Goal: Book appointment/travel/reservation

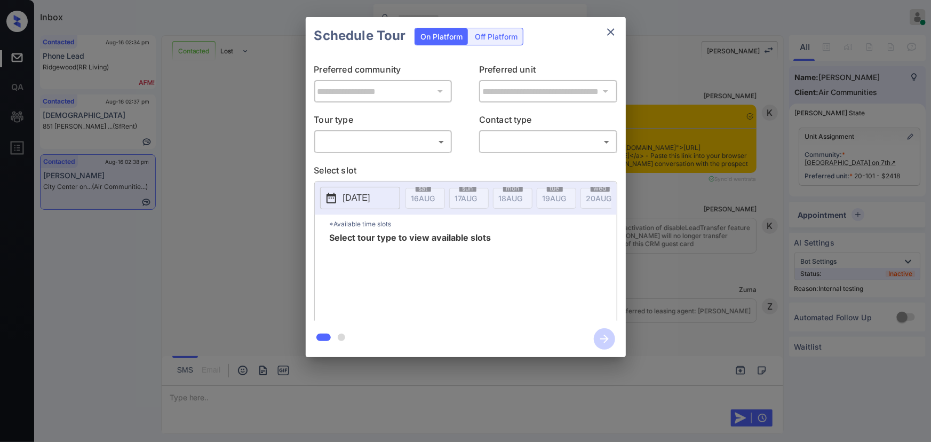
scroll to position [2663, 0]
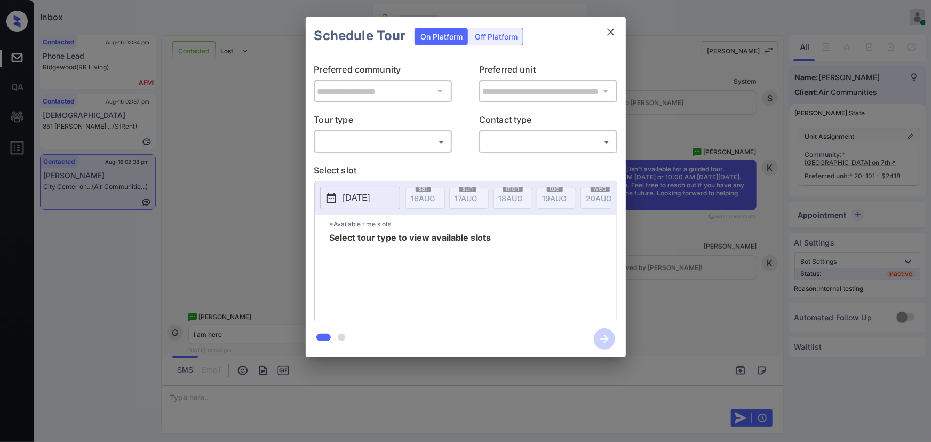
click at [386, 133] on body "Inbox [PERSON_NAME] Online Set yourself offline Set yourself on break Profile S…" at bounding box center [465, 221] width 931 height 442
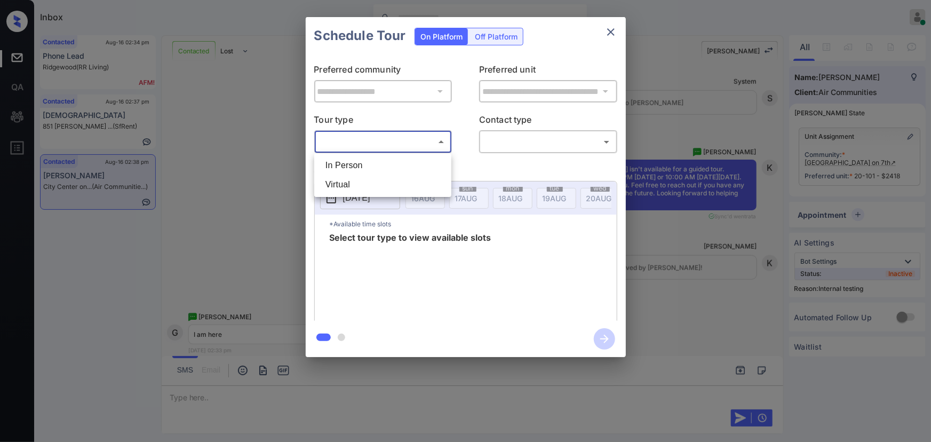
click at [366, 164] on li "In Person" at bounding box center [383, 165] width 132 height 19
type input "********"
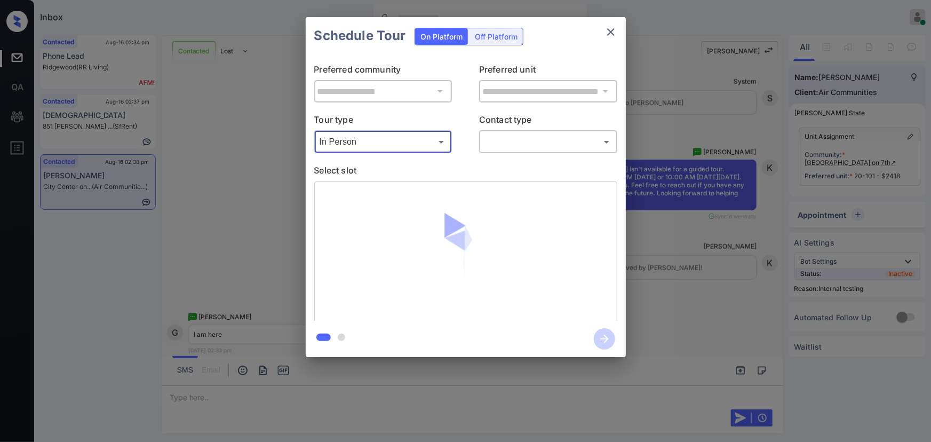
click at [517, 148] on body "Inbox [PERSON_NAME] Online Set yourself offline Set yourself on break Profile S…" at bounding box center [465, 221] width 931 height 442
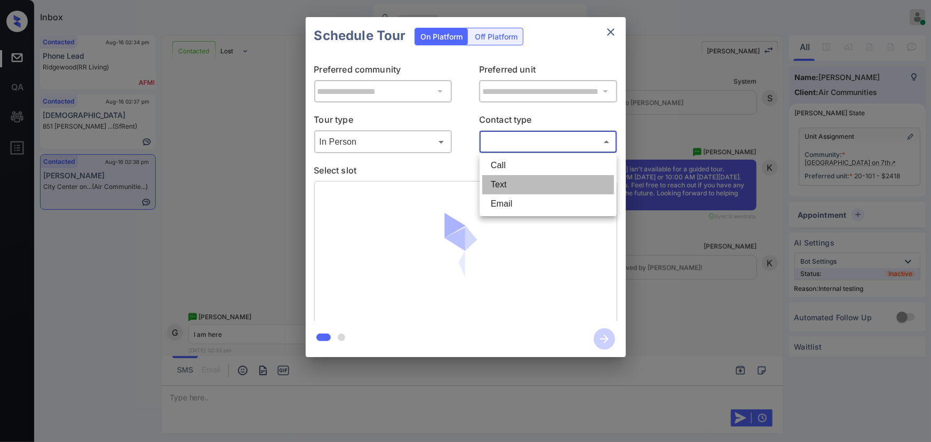
click at [507, 181] on li "Text" at bounding box center [549, 184] width 132 height 19
type input "****"
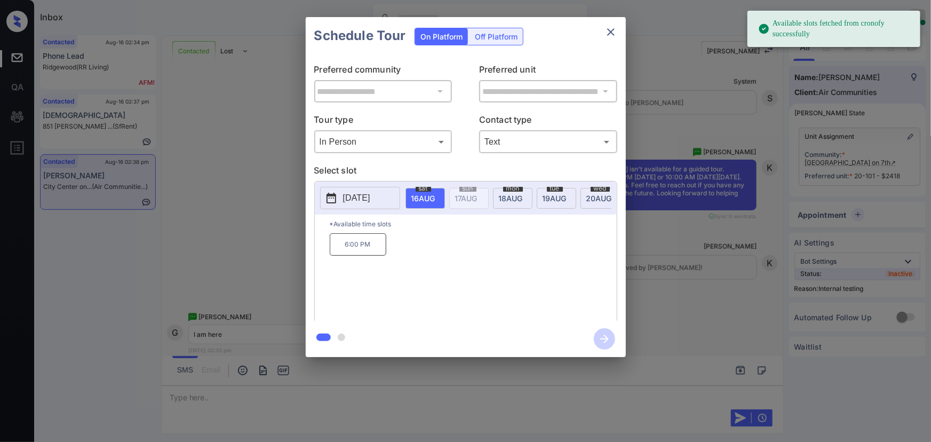
drag, startPoint x: 345, startPoint y: 249, endPoint x: 404, endPoint y: 305, distance: 81.6
click at [345, 249] on p "6:00 PM" at bounding box center [358, 244] width 57 height 22
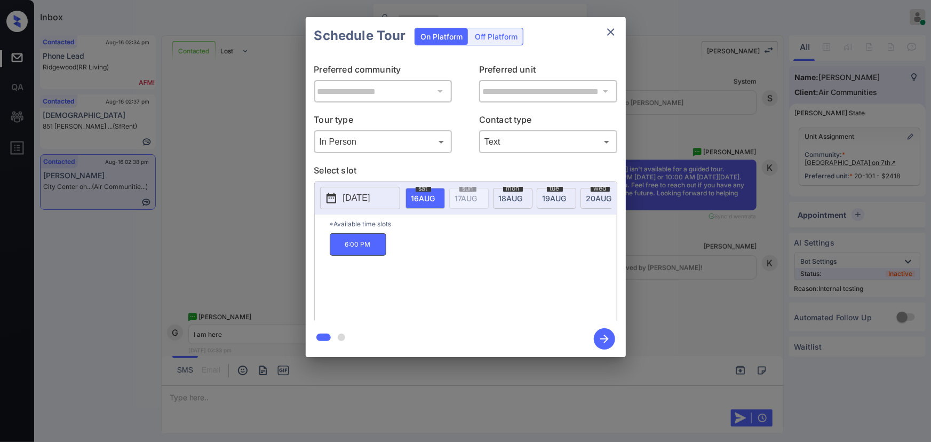
click at [280, 385] on div at bounding box center [465, 221] width 931 height 442
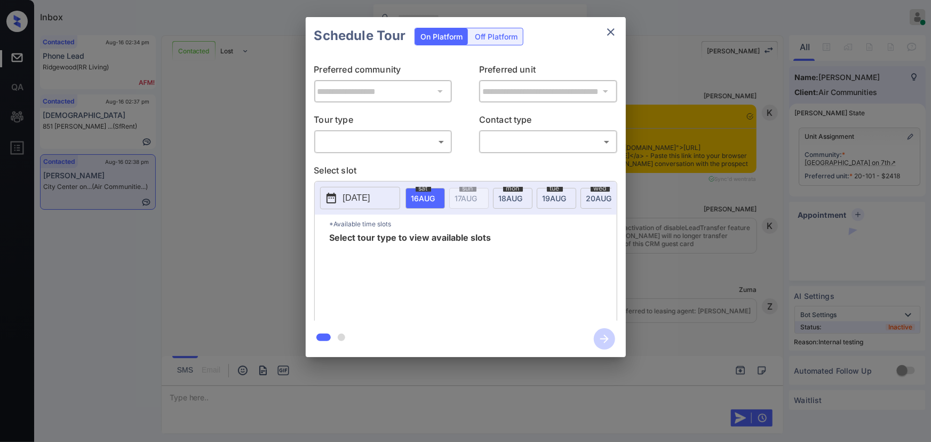
scroll to position [3310, 0]
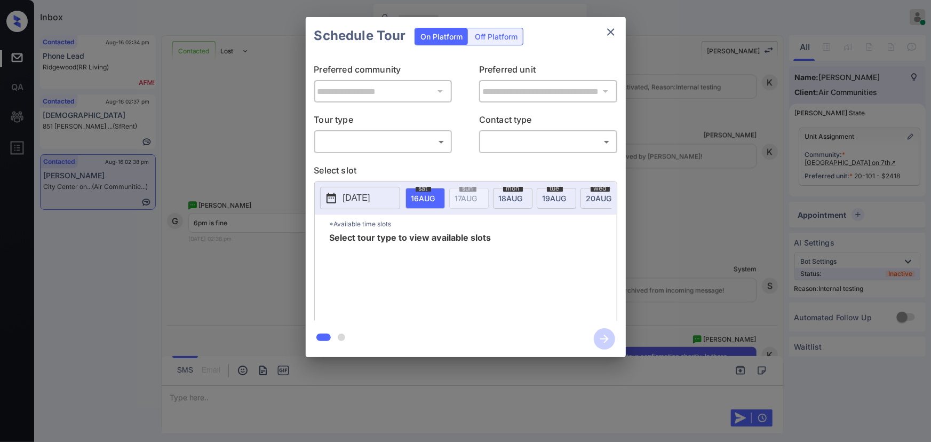
click at [365, 141] on body "Inbox [PERSON_NAME] Online Set yourself offline Set yourself on break Profile S…" at bounding box center [465, 221] width 931 height 442
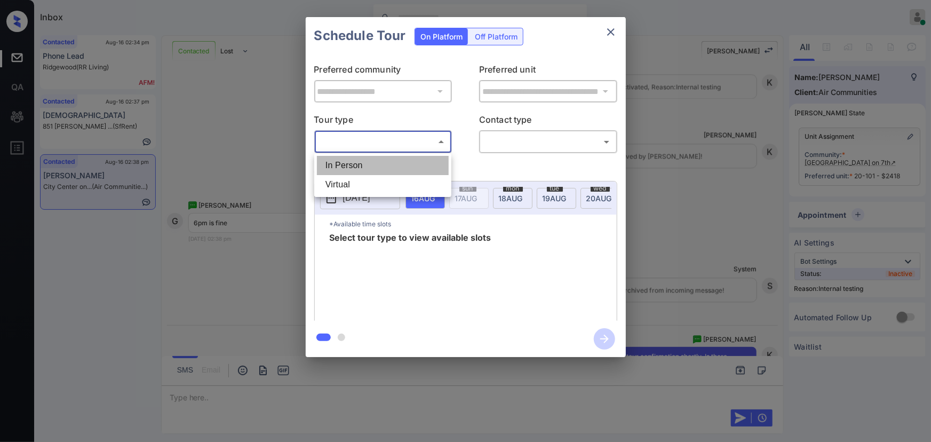
drag, startPoint x: 356, startPoint y: 167, endPoint x: 493, endPoint y: 155, distance: 138.2
click at [360, 164] on li "In Person" at bounding box center [383, 165] width 132 height 19
type input "********"
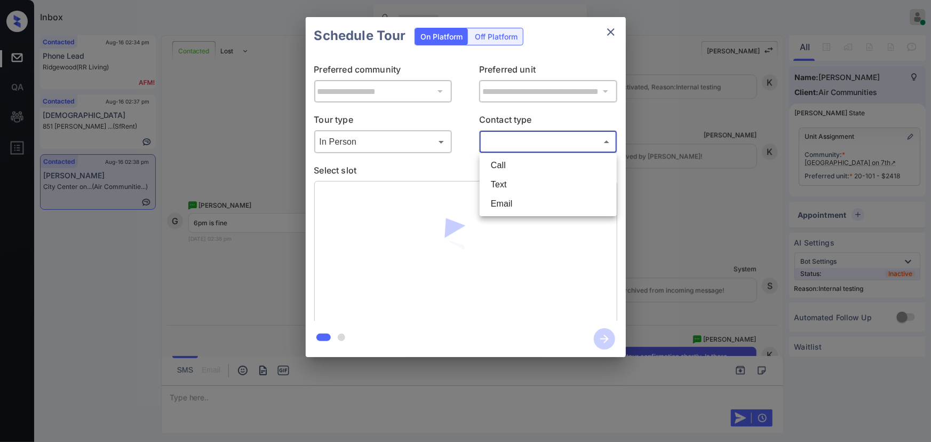
click at [520, 144] on body "Inbox [PERSON_NAME] Online Set yourself offline Set yourself on break Profile S…" at bounding box center [465, 221] width 931 height 442
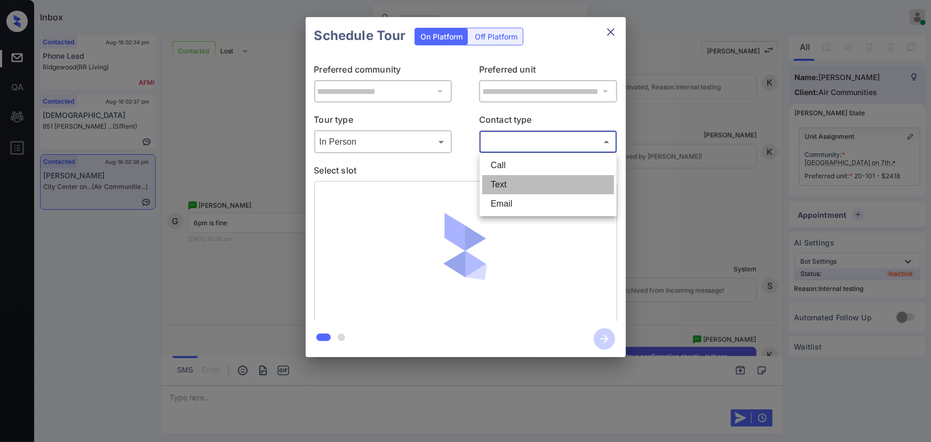
drag, startPoint x: 506, startPoint y: 186, endPoint x: 517, endPoint y: 194, distance: 13.8
click at [506, 185] on li "Text" at bounding box center [549, 184] width 132 height 19
type input "****"
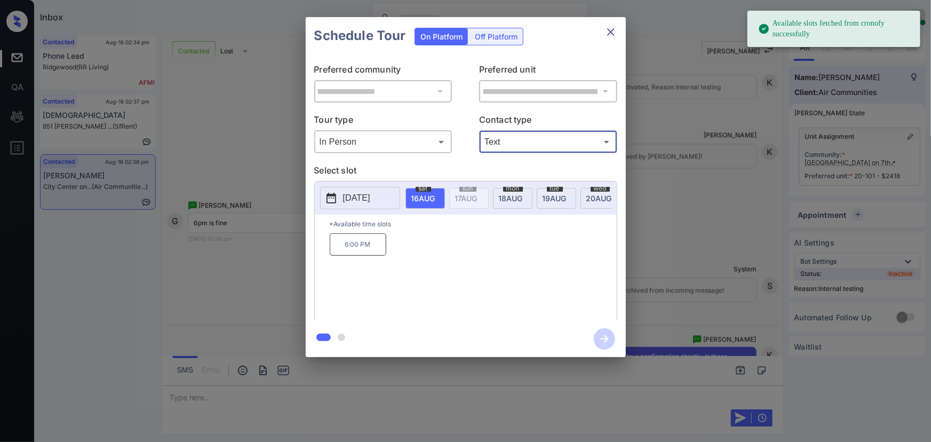
click at [363, 252] on p "6:00 PM" at bounding box center [358, 244] width 57 height 22
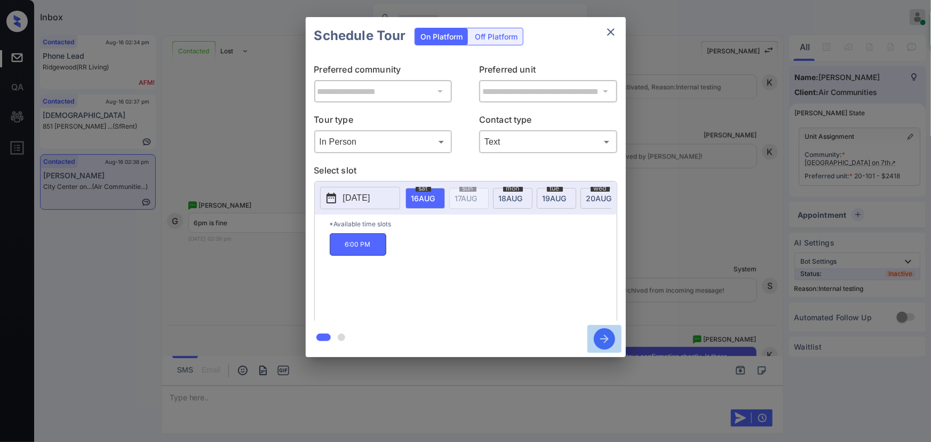
drag, startPoint x: 601, startPoint y: 340, endPoint x: 623, endPoint y: 303, distance: 42.4
click at [602, 339] on icon "button" at bounding box center [604, 338] width 21 height 21
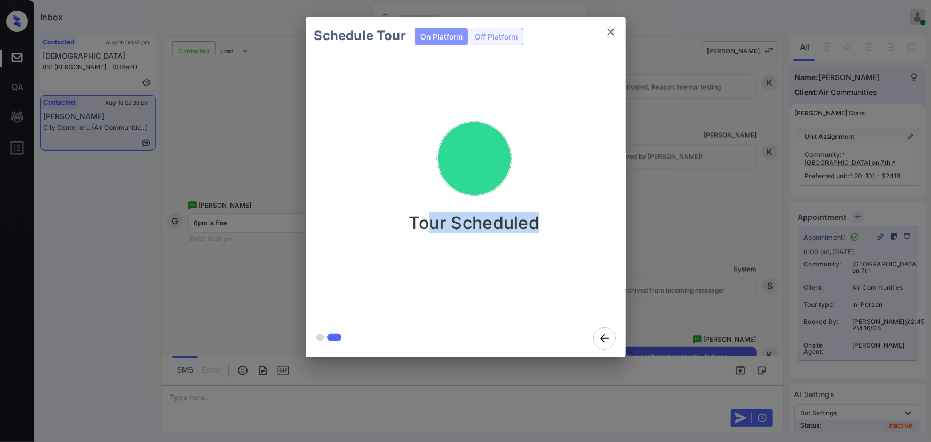
drag, startPoint x: 436, startPoint y: 226, endPoint x: 427, endPoint y: 225, distance: 8.7
click at [427, 225] on div "Tour Scheduled" at bounding box center [474, 186] width 337 height 265
click at [610, 31] on icon "close" at bounding box center [610, 31] width 7 height 7
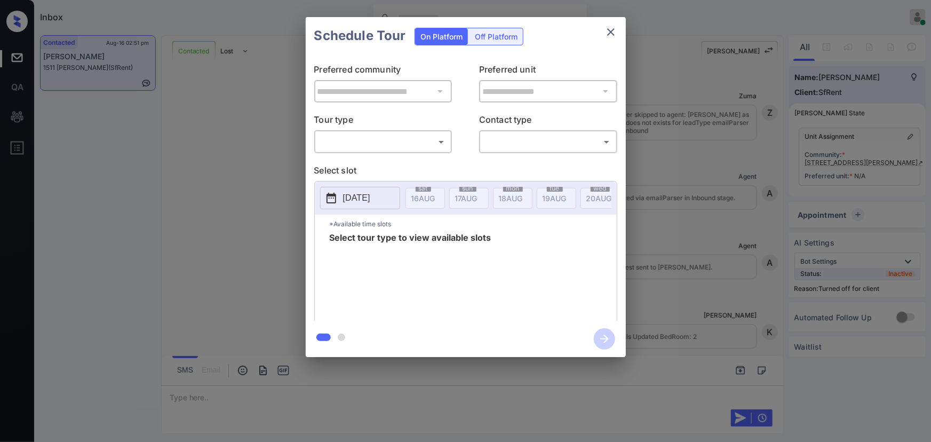
scroll to position [521, 0]
click at [863, 161] on div "**********" at bounding box center [465, 187] width 931 height 374
